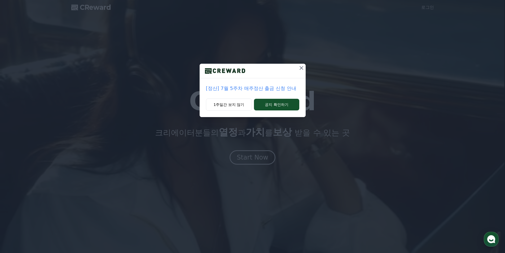
click at [300, 70] on icon at bounding box center [301, 68] width 6 height 6
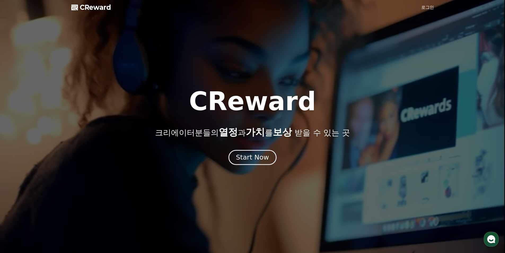
click at [259, 153] on div "Start Now" at bounding box center [252, 157] width 33 height 9
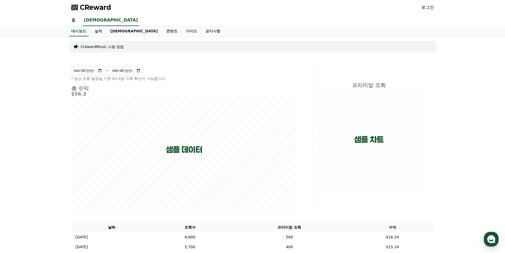
click at [116, 31] on link "[DEMOGRAPHIC_DATA]" at bounding box center [134, 31] width 56 height 10
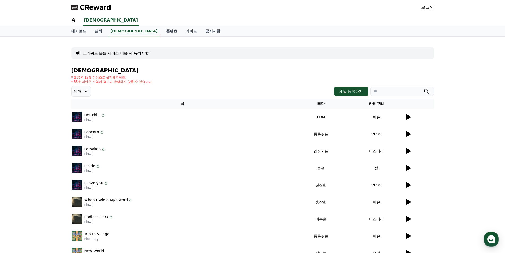
click at [388, 91] on input "search" at bounding box center [402, 91] width 64 height 9
type input "******"
click at [423, 88] on button "submit" at bounding box center [426, 91] width 6 height 6
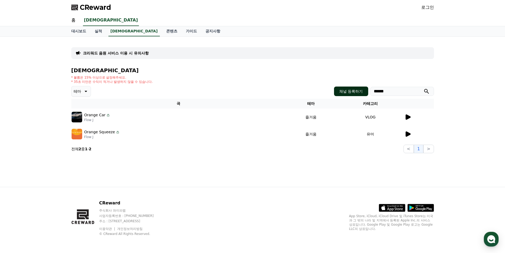
drag, startPoint x: 399, startPoint y: 91, endPoint x: 349, endPoint y: 90, distance: 49.3
click at [352, 90] on div "채널 등록하기 ******" at bounding box center [384, 91] width 100 height 10
click at [98, 33] on link "실적" at bounding box center [98, 31] width 16 height 10
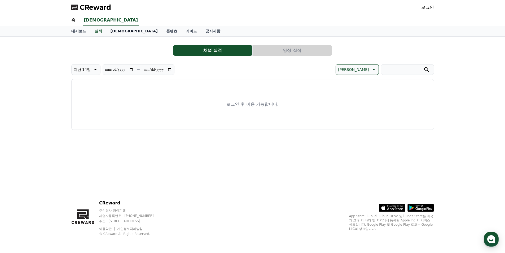
click at [119, 32] on link "[DEMOGRAPHIC_DATA]" at bounding box center [134, 31] width 56 height 10
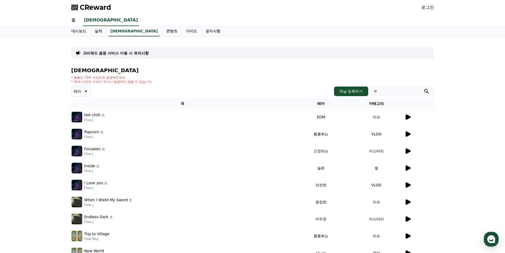
click at [87, 88] on icon at bounding box center [85, 91] width 6 height 6
click at [88, 133] on div "전체 환상적인 호기심 어두운 밝은 통통튀는 신나는 반전 웅장한 드라마틱 즐거움 분위기있는 EDM 그루브 슬픈 잔잔한 귀여운 감동적인 긴장되는 …" at bounding box center [83, 236] width 23 height 274
click at [87, 133] on button "호기심" at bounding box center [79, 133] width 15 height 12
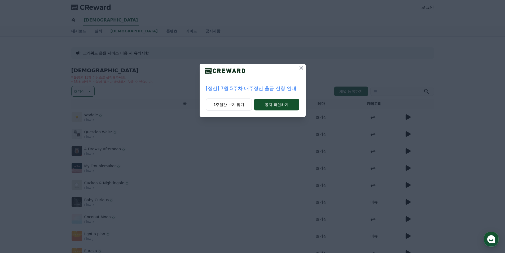
click at [299, 65] on icon at bounding box center [301, 68] width 6 height 6
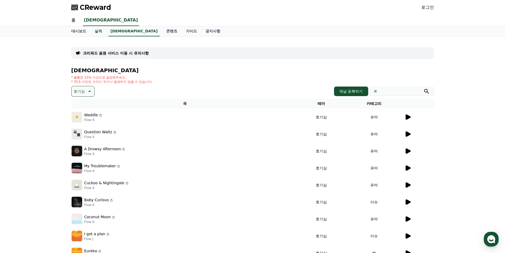
click at [134, 54] on p "크리워드 음원 서비스 이용 시 유의사항" at bounding box center [116, 52] width 66 height 5
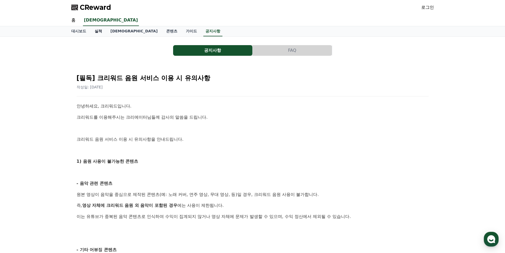
click at [97, 32] on link "실적" at bounding box center [98, 31] width 16 height 10
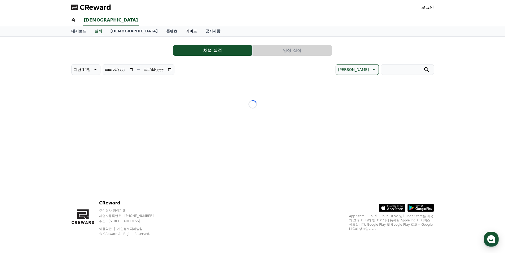
click at [182, 31] on link "가이드" at bounding box center [192, 31] width 20 height 10
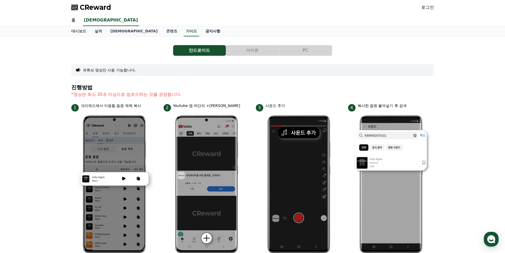
click at [201, 29] on link "공지사항" at bounding box center [212, 31] width 23 height 10
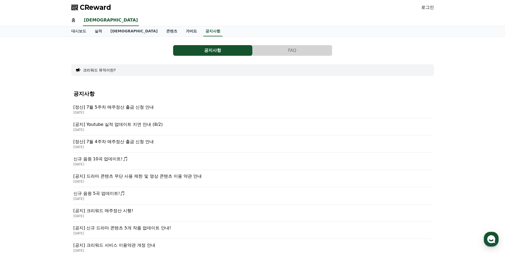
click at [182, 32] on link "가이드" at bounding box center [192, 31] width 20 height 10
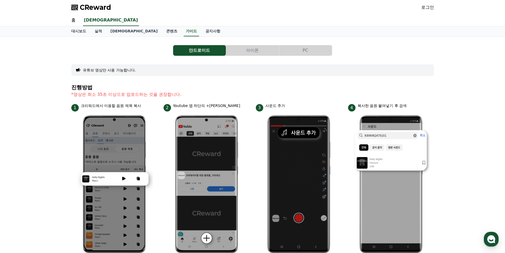
click at [186, 31] on div "대시보드 실적 음원 콘텐츠 가이드 공지사항" at bounding box center [252, 31] width 371 height 10
click at [201, 30] on link "공지사항" at bounding box center [212, 31] width 23 height 10
